Goal: Navigation & Orientation: Go to known website

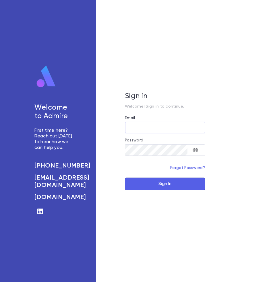
type input "**********"
click at [154, 182] on button "Sign In" at bounding box center [165, 184] width 80 height 13
